Goal: Navigation & Orientation: Find specific page/section

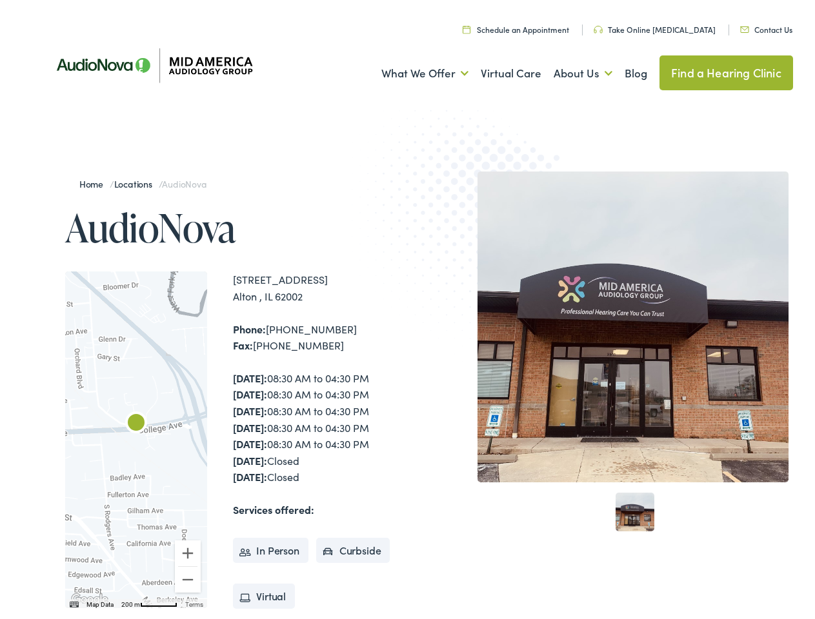
click at [407, 310] on img at bounding box center [478, 220] width 252 height 275
click at [413, 70] on link "What We Offer" at bounding box center [424, 70] width 87 height 48
click at [569, 70] on link "About Us" at bounding box center [583, 70] width 59 height 48
click at [136, 436] on div at bounding box center [136, 436] width 142 height 337
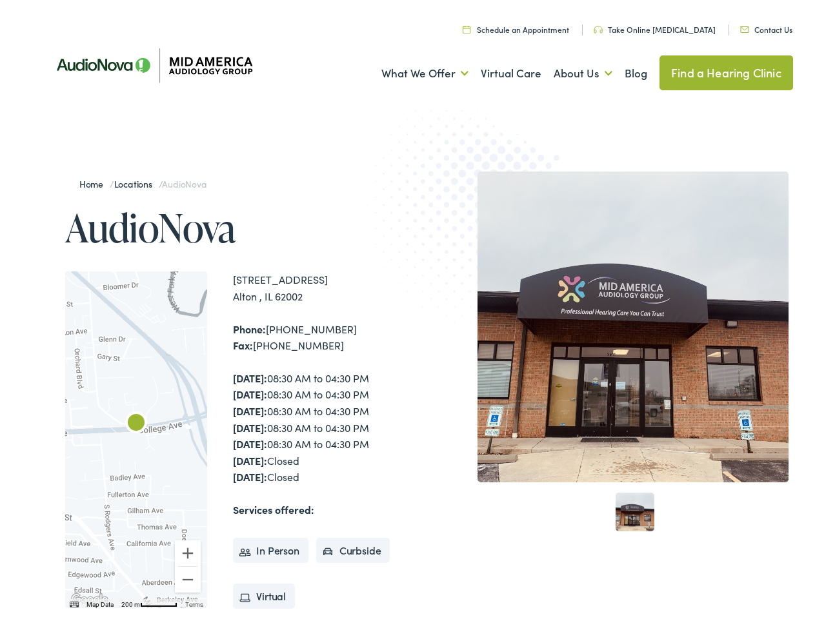
click at [136, 436] on div at bounding box center [136, 436] width 142 height 337
click at [136, 421] on img "AudioNova" at bounding box center [136, 420] width 31 height 31
click at [188, 550] on button "Zoom in" at bounding box center [188, 550] width 26 height 26
click at [188, 576] on button "Zoom out" at bounding box center [188, 576] width 26 height 26
click at [73, 601] on img "Keyboard shortcuts" at bounding box center [74, 601] width 9 height 6
